Goal: Check status: Verify the current state of an ongoing process or item

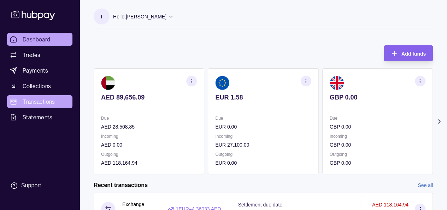
click at [37, 95] on link "Transactions" at bounding box center [39, 101] width 65 height 13
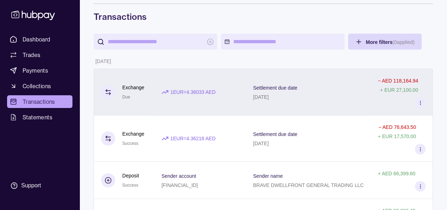
scroll to position [35, 0]
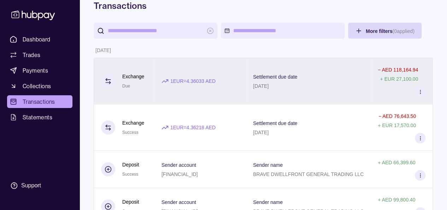
click at [311, 79] on div "Settlement due date [DATE]" at bounding box center [308, 81] width 111 height 18
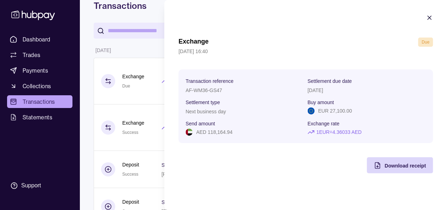
click at [432, 18] on icon "button" at bounding box center [429, 17] width 7 height 7
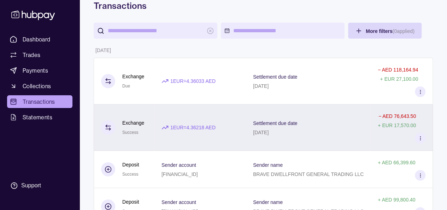
click at [317, 121] on div "Settlement due date [DATE]" at bounding box center [308, 127] width 111 height 18
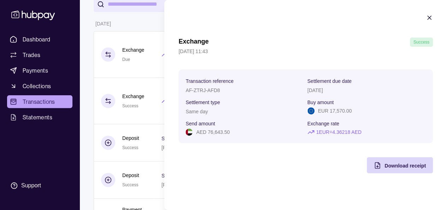
scroll to position [106, 0]
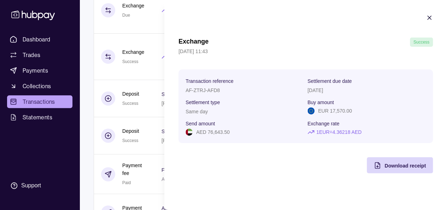
click at [428, 17] on icon "button" at bounding box center [429, 17] width 7 height 7
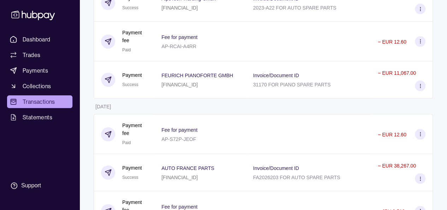
scroll to position [318, 0]
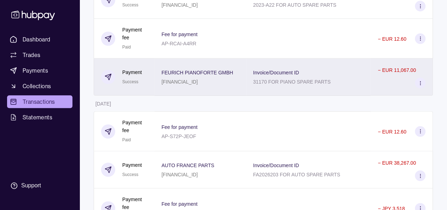
click at [342, 72] on div "Invoice/Document ID 31170 FOR PIANO SPARE PARTS" at bounding box center [308, 77] width 111 height 18
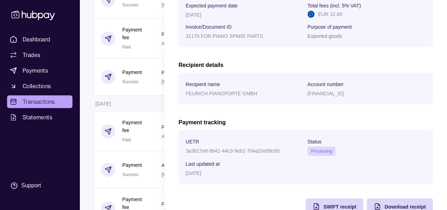
scroll to position [160, 0]
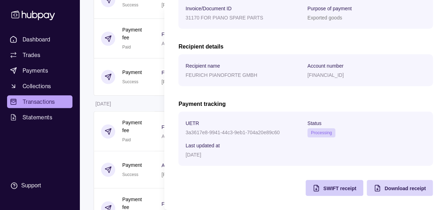
click at [323, 190] on span "SWIFT receipt" at bounding box center [339, 188] width 33 height 6
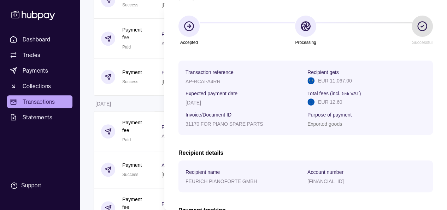
scroll to position [0, 0]
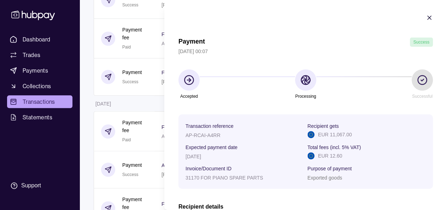
click at [427, 17] on icon "button" at bounding box center [429, 17] width 7 height 7
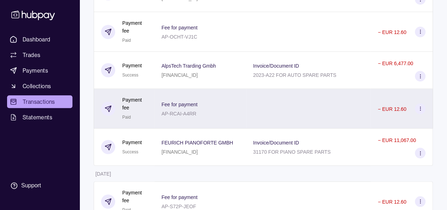
scroll to position [247, 0]
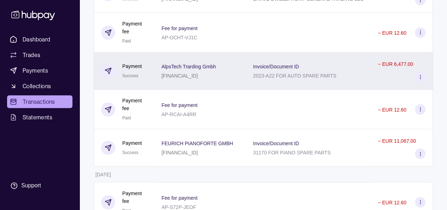
click at [340, 67] on div "Invoice/Document ID 2023-A22 FOR AUTO SPARE PARTS" at bounding box center [308, 71] width 111 height 18
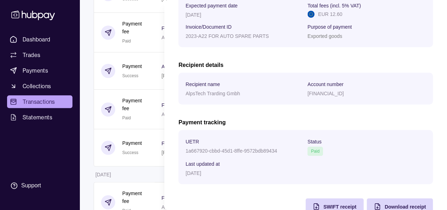
scroll to position [160, 0]
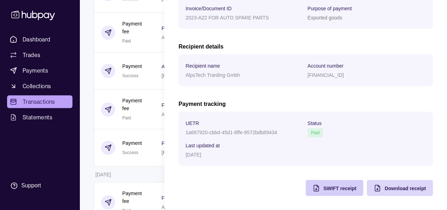
click at [337, 186] on span "SWIFT receipt" at bounding box center [339, 188] width 33 height 6
